Goal: Information Seeking & Learning: Learn about a topic

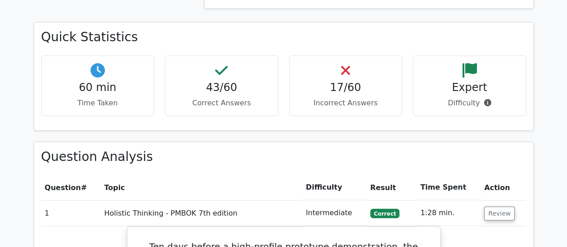
scroll to position [1076, 0]
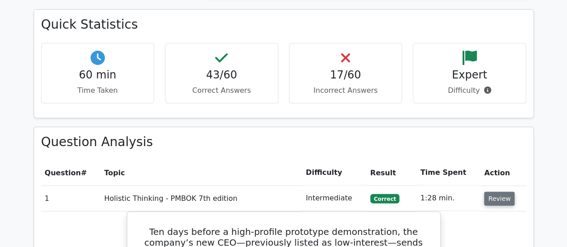
click at [484, 192] on button "Review" at bounding box center [499, 199] width 30 height 14
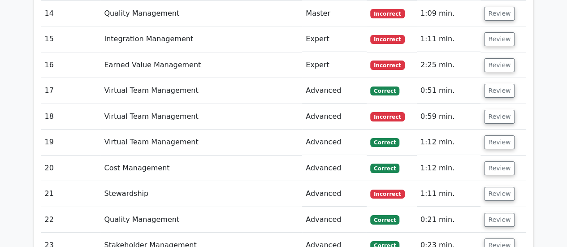
scroll to position [1613, 0]
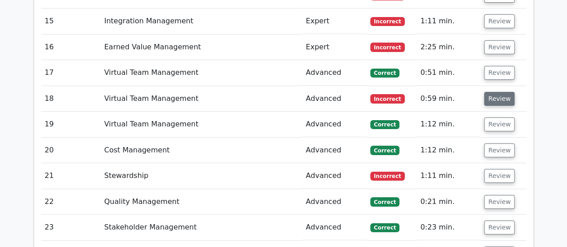
click at [499, 92] on button "Review" at bounding box center [499, 99] width 30 height 14
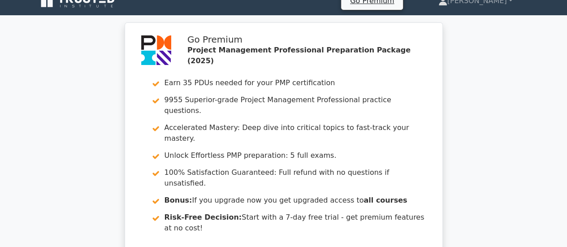
scroll to position [0, 0]
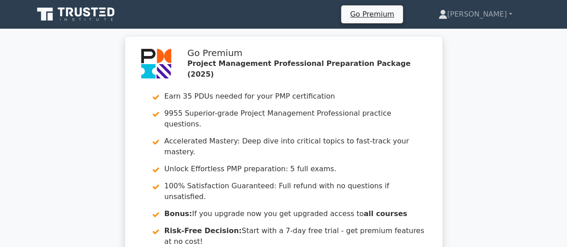
click at [99, 17] on icon at bounding box center [77, 14] width 86 height 17
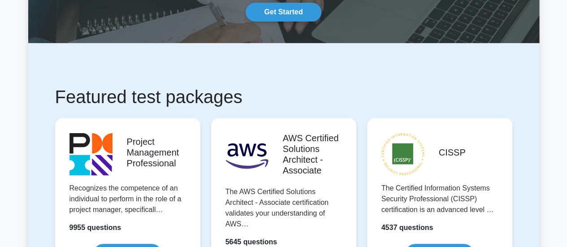
scroll to position [179, 0]
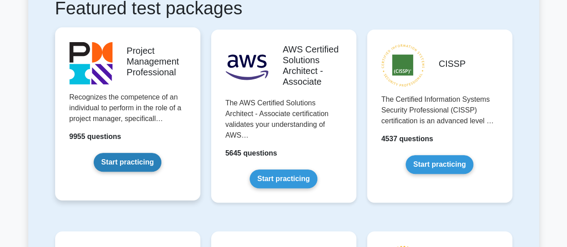
click at [127, 163] on link "Start practicing" at bounding box center [128, 162] width 68 height 19
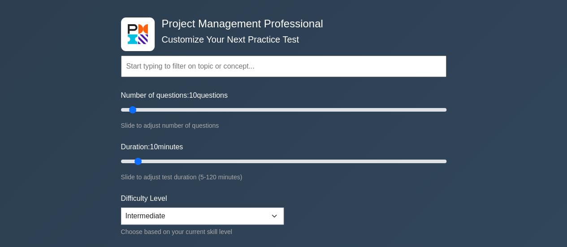
scroll to position [45, 0]
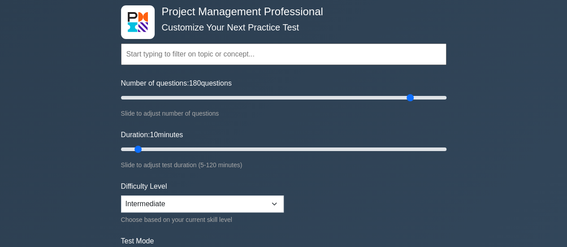
drag, startPoint x: 132, startPoint y: 99, endPoint x: 412, endPoint y: 102, distance: 280.6
type input "180"
click at [412, 102] on input "Number of questions: 180 questions" at bounding box center [283, 97] width 325 height 11
click at [138, 149] on input "Duration: 10 minutes" at bounding box center [283, 149] width 325 height 11
drag, startPoint x: 138, startPoint y: 148, endPoint x: 420, endPoint y: 145, distance: 282.4
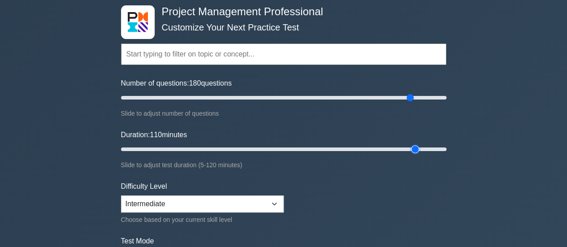
type input "110"
click at [420, 145] on input "Duration: 110 minutes" at bounding box center [283, 149] width 325 height 11
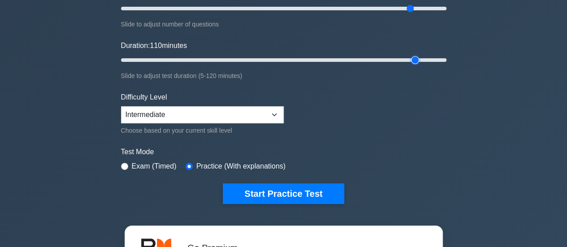
scroll to position [134, 0]
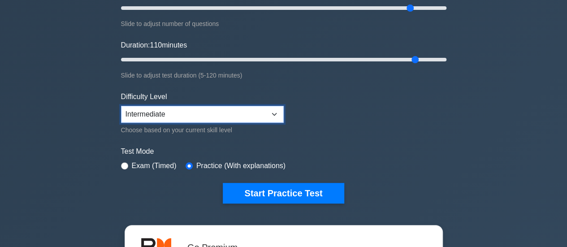
click at [201, 116] on select "Beginner Intermediate Expert" at bounding box center [202, 114] width 163 height 17
click at [52, 123] on div "Project Management Professional Customize Your Next Practice Test Topics Scope …" at bounding box center [283, 176] width 567 height 564
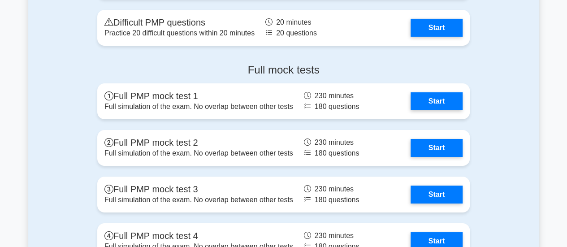
scroll to position [3227, 0]
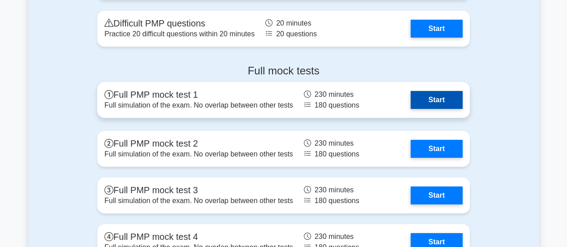
click at [435, 96] on link "Start" at bounding box center [437, 100] width 52 height 18
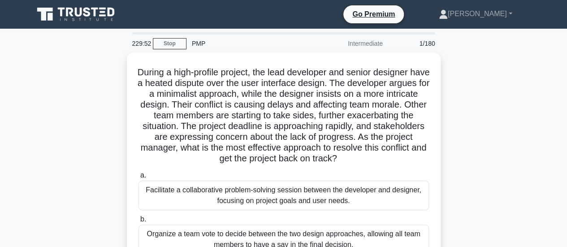
click at [65, 10] on icon at bounding box center [77, 14] width 86 height 17
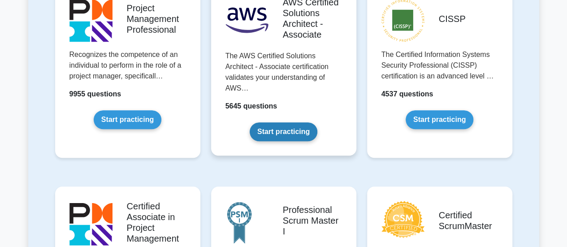
scroll to position [224, 0]
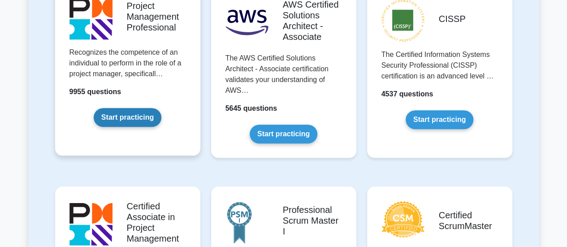
click at [144, 108] on link "Start practicing" at bounding box center [128, 117] width 68 height 19
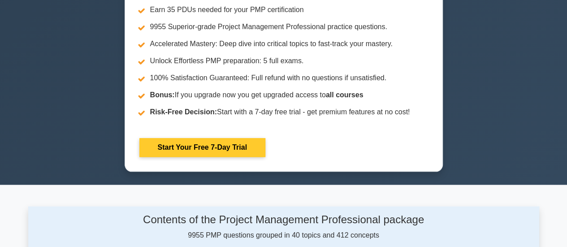
scroll to position [359, 0]
